Goal: Navigation & Orientation: Go to known website

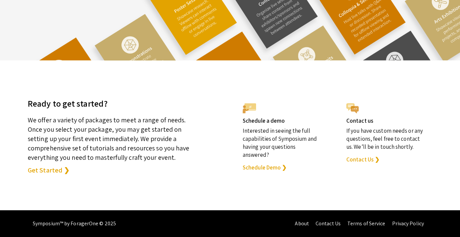
scroll to position [1878, 0]
click at [308, 223] on link "About" at bounding box center [302, 223] width 14 height 7
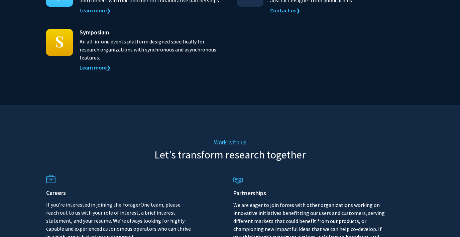
scroll to position [781, 0]
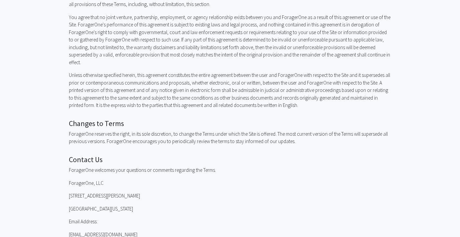
scroll to position [1428, 0]
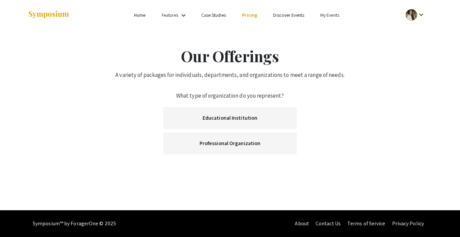
click at [182, 13] on mat-icon "keyboard_arrow_down" at bounding box center [184, 15] width 8 height 8
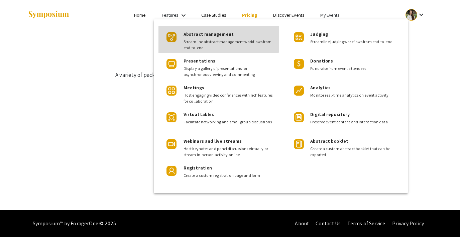
click at [185, 32] on span "Abstract management" at bounding box center [209, 34] width 50 height 6
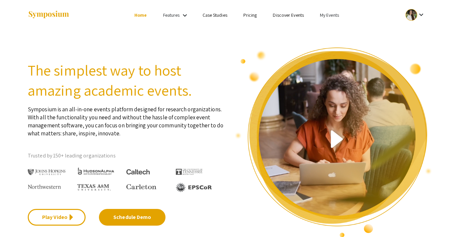
click at [325, 14] on link "My Events" at bounding box center [329, 15] width 19 height 6
click at [175, 15] on div at bounding box center [230, 118] width 460 height 237
click at [211, 13] on link "Case Studies" at bounding box center [215, 15] width 25 height 6
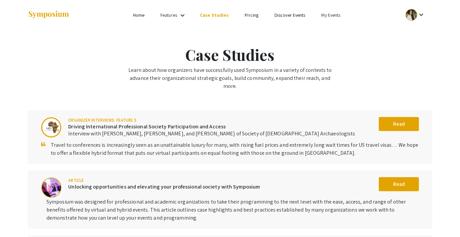
click at [250, 16] on link "Pricing" at bounding box center [252, 15] width 14 height 6
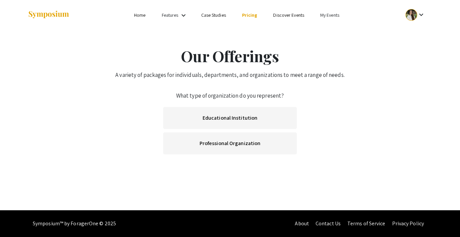
click at [289, 11] on li "Discover Events" at bounding box center [288, 15] width 47 height 8
click at [286, 11] on li "Discover Events" at bounding box center [288, 15] width 47 height 8
click at [282, 15] on link "Discover Events" at bounding box center [288, 15] width 31 height 6
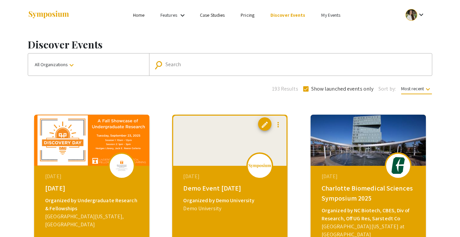
click at [329, 14] on link "My Events" at bounding box center [330, 15] width 19 height 6
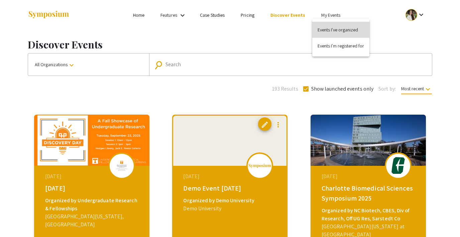
click at [327, 28] on button "Events I've organized" at bounding box center [340, 30] width 57 height 16
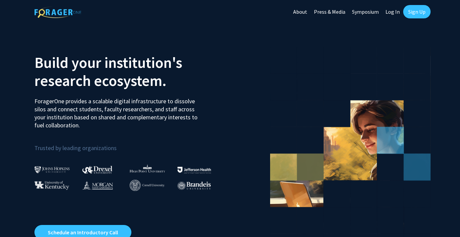
click at [391, 15] on link "Log In" at bounding box center [392, 11] width 21 height 23
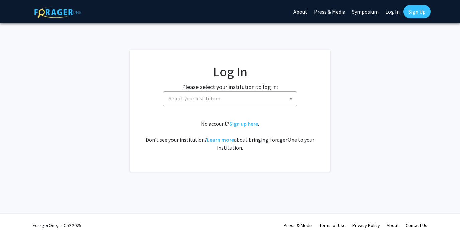
click at [213, 95] on span "Select your institution" at bounding box center [194, 98] width 51 height 7
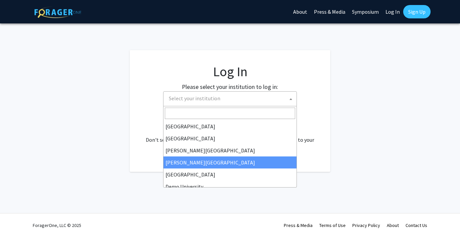
scroll to position [17, 0]
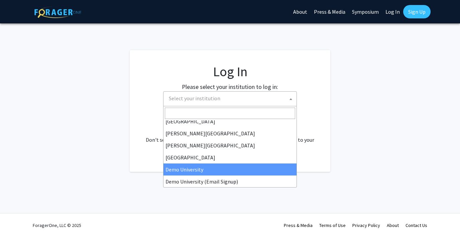
select select "8"
